Goal: Information Seeking & Learning: Learn about a topic

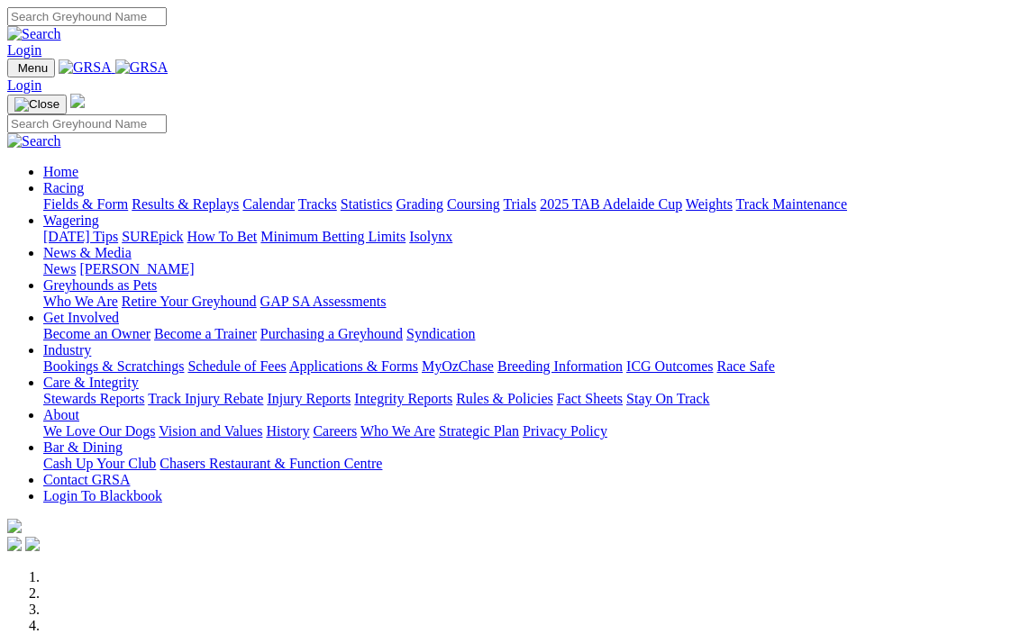
click at [84, 180] on link "Racing" at bounding box center [63, 187] width 41 height 15
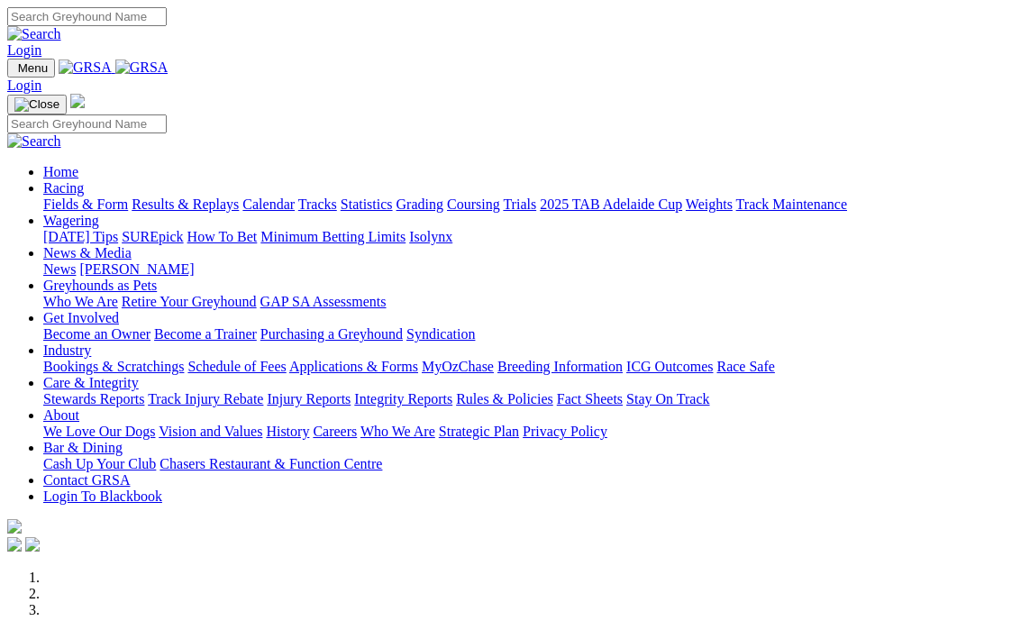
click at [58, 196] on link "Fields & Form" at bounding box center [85, 203] width 85 height 15
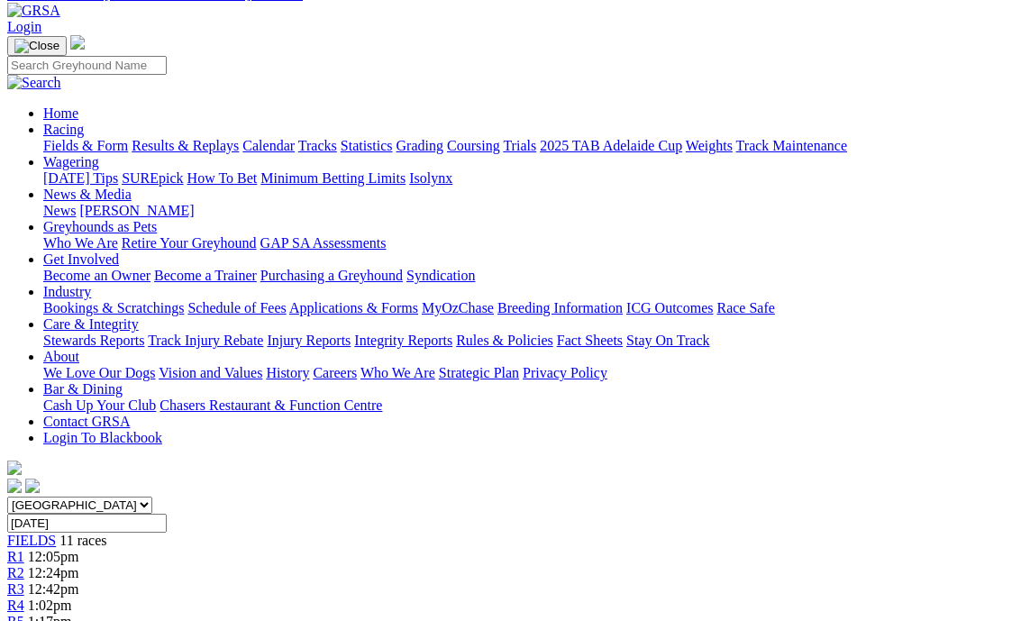
scroll to position [90, 0]
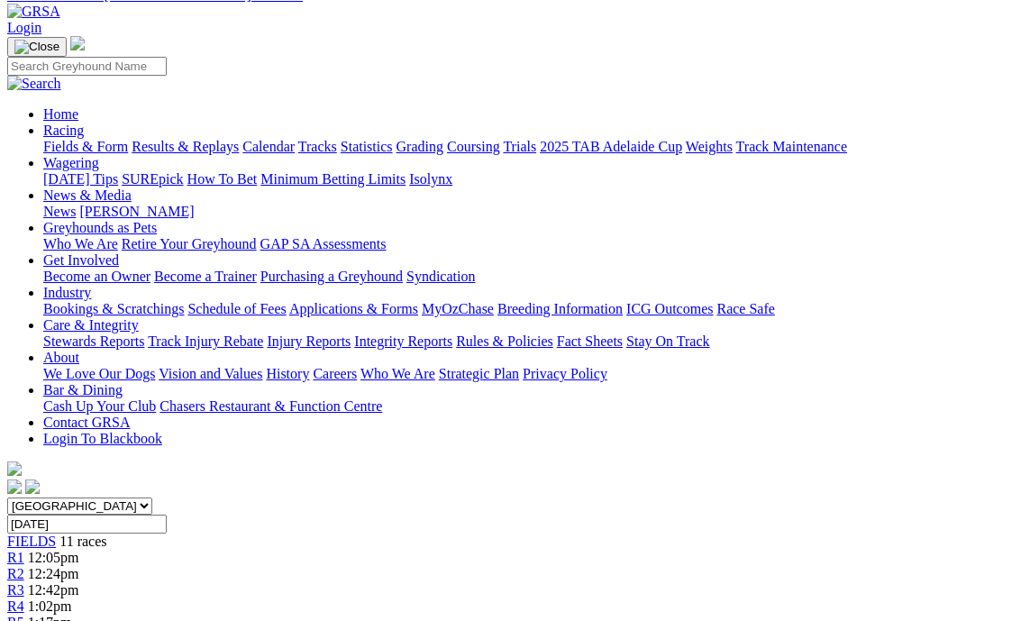
click at [53, 139] on link "Fields & Form" at bounding box center [85, 146] width 85 height 15
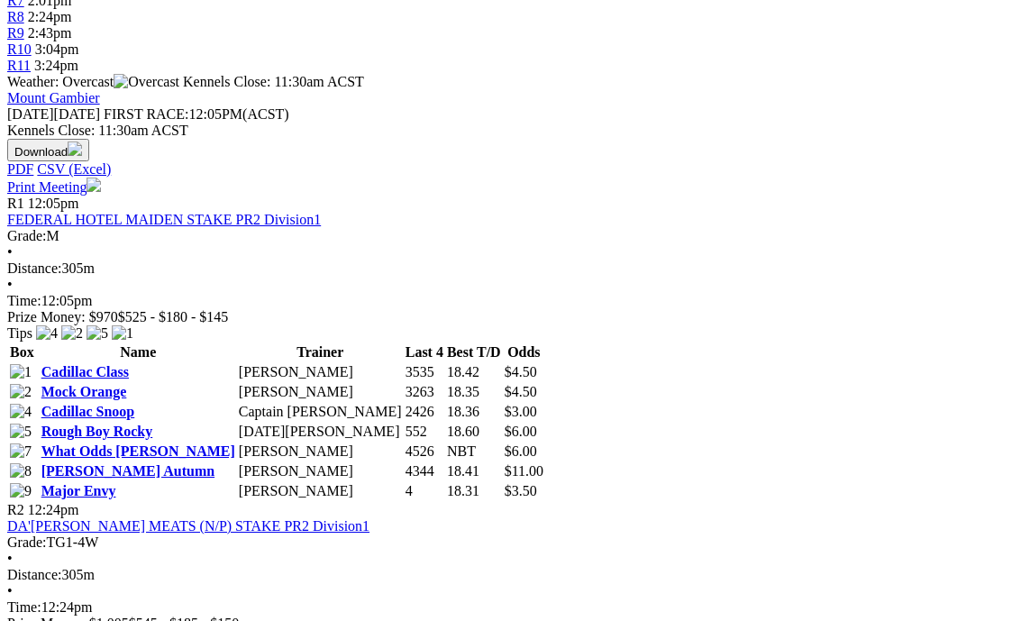
scroll to position [721, 0]
